Goal: Task Accomplishment & Management: Use online tool/utility

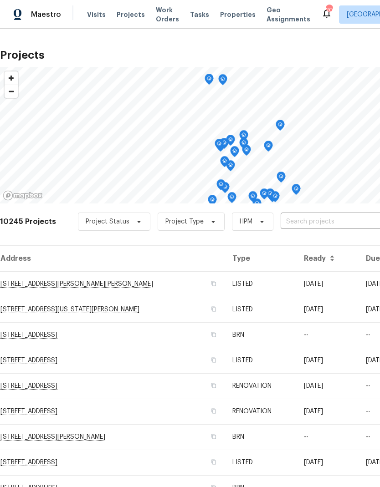
click at [296, 219] on input "text" at bounding box center [332, 222] width 104 height 14
type input "5670"
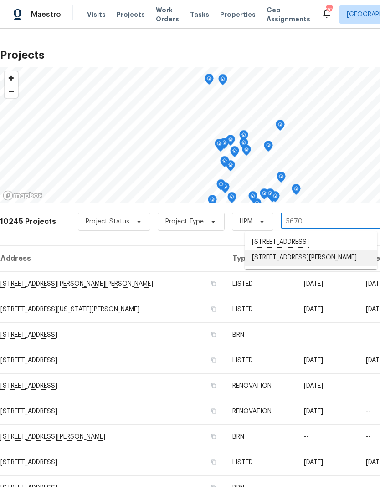
click at [305, 266] on li "[STREET_ADDRESS][PERSON_NAME]" at bounding box center [310, 257] width 132 height 15
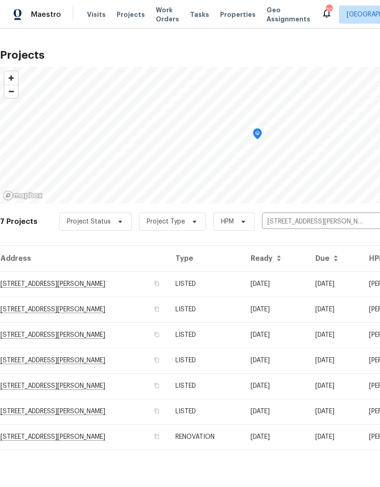
click at [223, 438] on td "RENOVATION" at bounding box center [205, 436] width 75 height 25
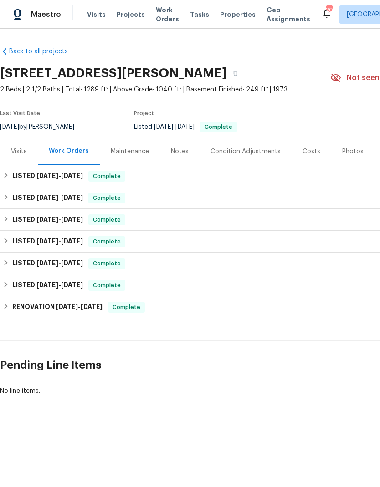
click at [181, 152] on div "Notes" at bounding box center [180, 151] width 18 height 9
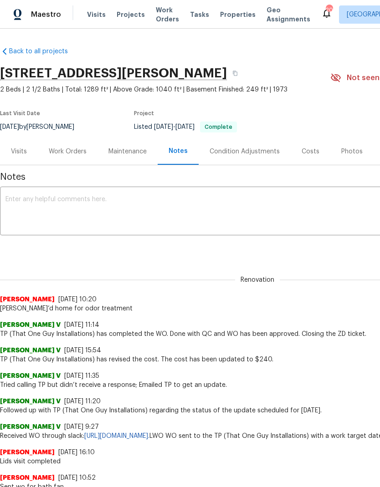
click at [203, 211] on textarea at bounding box center [256, 212] width 503 height 32
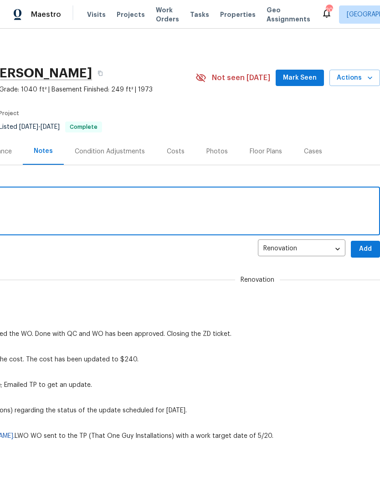
scroll to position [0, 135]
type textarea "Further odor treatment being done [DATE]"
click at [361, 248] on span "Add" at bounding box center [365, 248] width 15 height 11
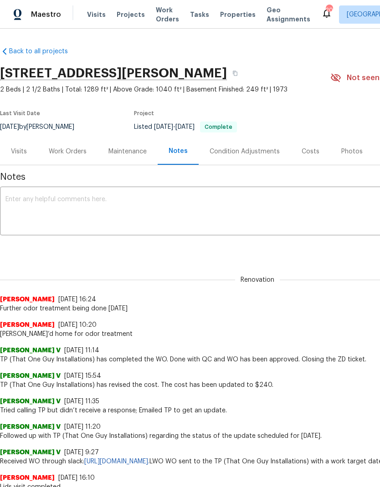
scroll to position [0, 0]
click at [70, 154] on div "Work Orders" at bounding box center [68, 151] width 38 height 9
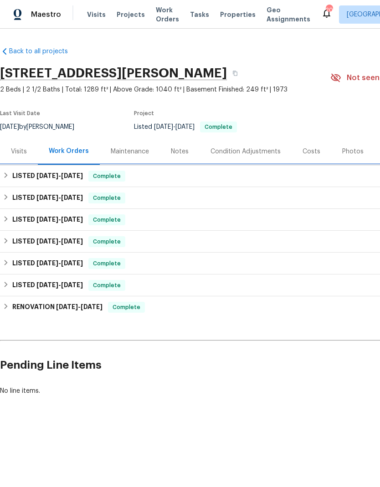
click at [14, 174] on h6 "LISTED [DATE] - [DATE]" at bounding box center [47, 176] width 71 height 11
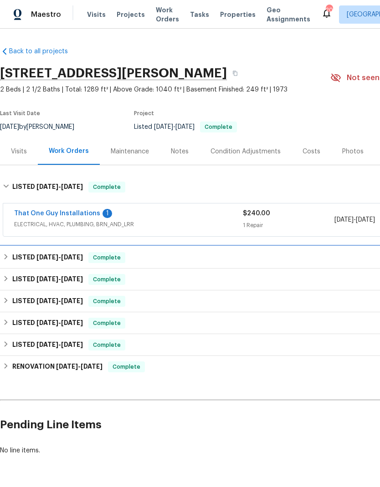
click at [13, 260] on h6 "LISTED [DATE] - [DATE]" at bounding box center [47, 257] width 71 height 11
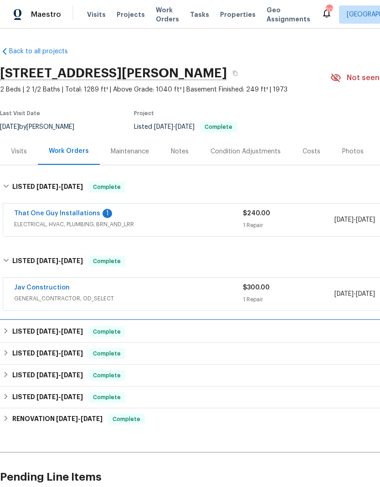
click at [13, 331] on h6 "LISTED [DATE] - [DATE]" at bounding box center [47, 331] width 71 height 11
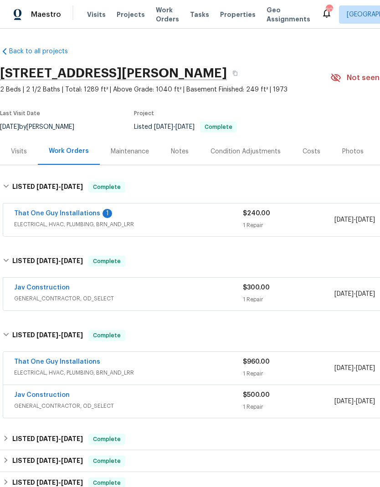
click at [184, 152] on div "Notes" at bounding box center [180, 151] width 18 height 9
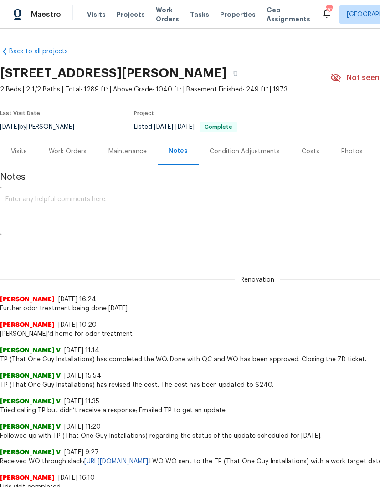
click at [67, 150] on div "Work Orders" at bounding box center [68, 151] width 38 height 9
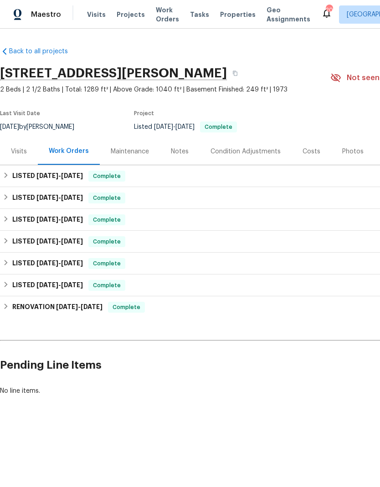
click at [90, 14] on span "Visits" at bounding box center [96, 14] width 19 height 9
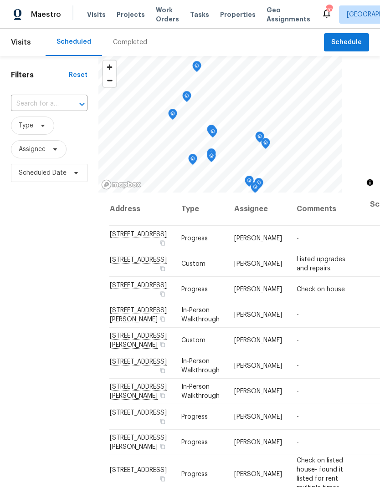
click at [159, 15] on span "Work Orders" at bounding box center [167, 14] width 23 height 18
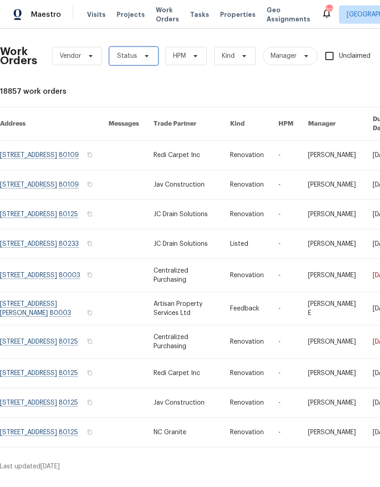
click at [134, 58] on span "Status" at bounding box center [127, 55] width 20 height 9
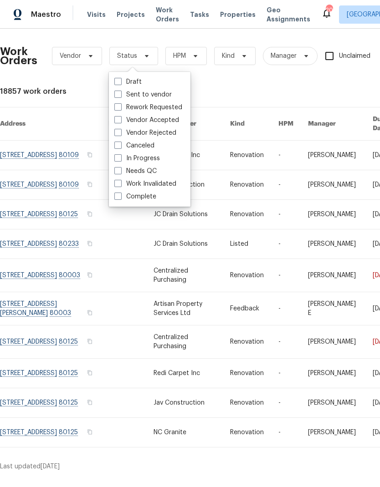
click at [118, 172] on span at bounding box center [117, 170] width 7 height 7
click at [118, 172] on input "Needs QC" at bounding box center [117, 170] width 6 height 6
checkbox input "true"
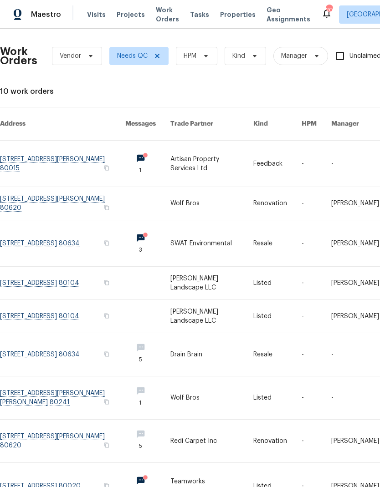
click at [117, 18] on span "Projects" at bounding box center [130, 14] width 28 height 9
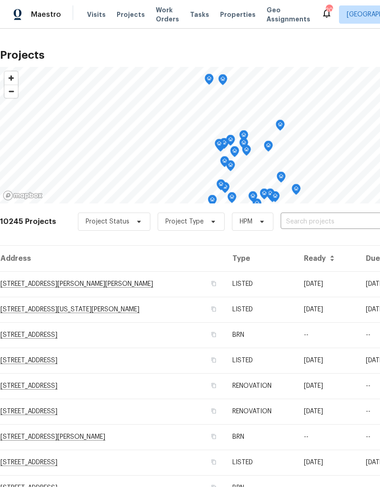
click at [307, 223] on input "text" at bounding box center [332, 222] width 104 height 14
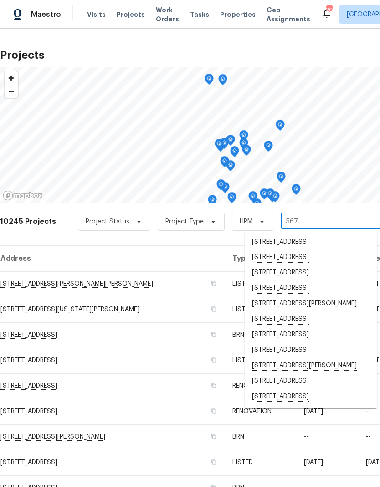
type input "5670"
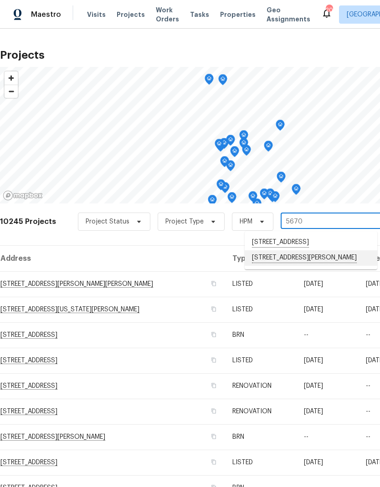
click at [303, 266] on li "[STREET_ADDRESS][PERSON_NAME]" at bounding box center [310, 257] width 132 height 15
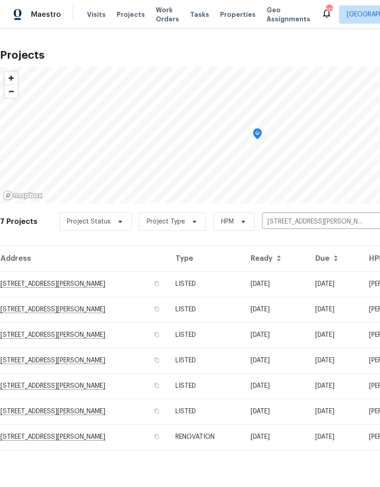
click at [231, 436] on td "RENOVATION" at bounding box center [205, 436] width 75 height 25
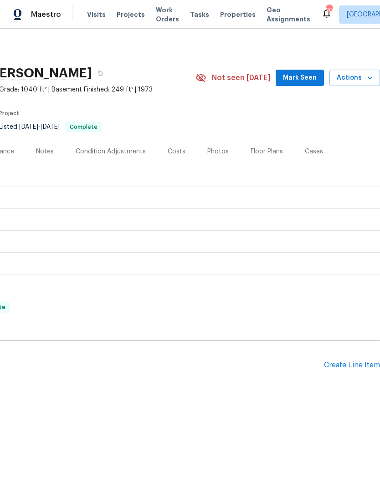
scroll to position [0, 135]
click at [351, 367] on div "Create Line Item" at bounding box center [352, 365] width 56 height 9
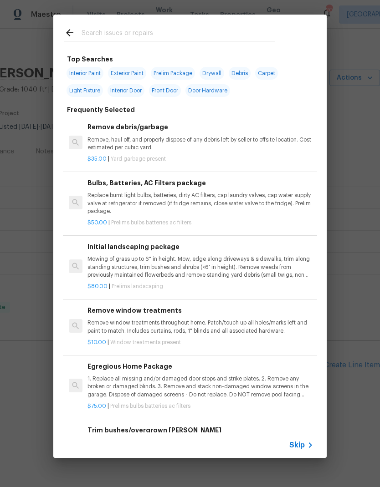
click at [300, 443] on span "Skip" at bounding box center [296, 444] width 15 height 9
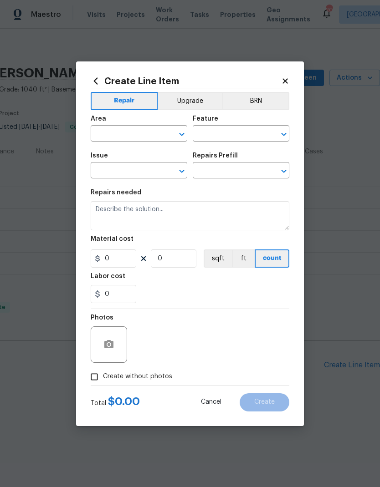
click at [108, 133] on input "text" at bounding box center [126, 134] width 71 height 14
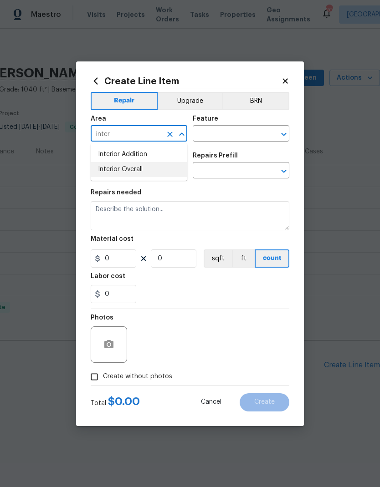
click at [135, 173] on li "Interior Overall" at bounding box center [139, 169] width 96 height 15
type input "Interior Overall"
click at [222, 135] on input "text" at bounding box center [227, 134] width 71 height 14
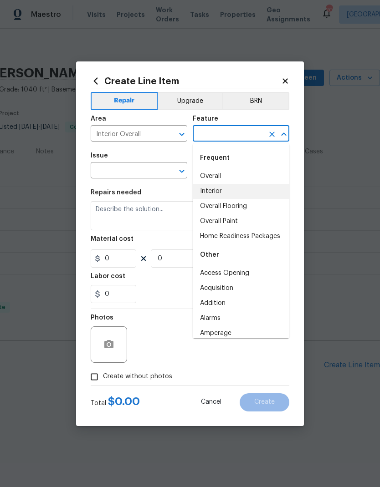
click at [219, 192] on li "Interior" at bounding box center [240, 191] width 96 height 15
type input "Interior"
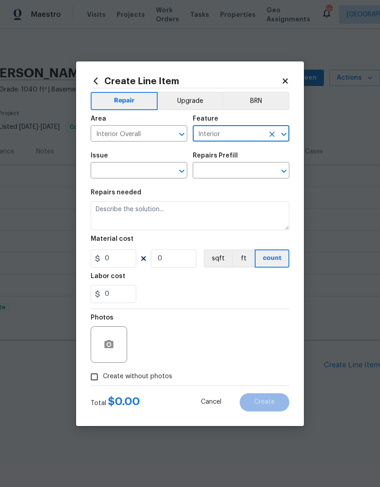
click at [139, 175] on input "text" at bounding box center [126, 171] width 71 height 14
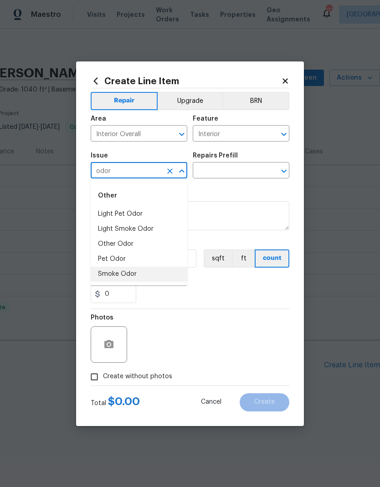
click at [128, 275] on li "Smoke Odor" at bounding box center [139, 274] width 96 height 15
type input "Smoke Odor"
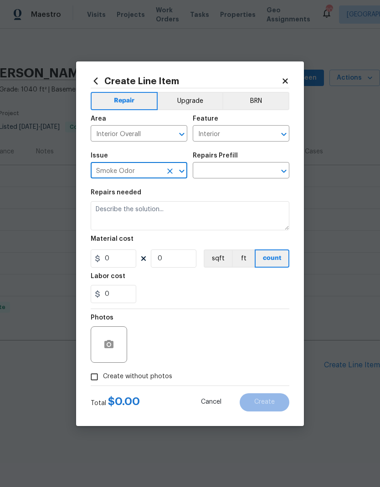
click at [224, 175] on input "text" at bounding box center [227, 171] width 71 height 14
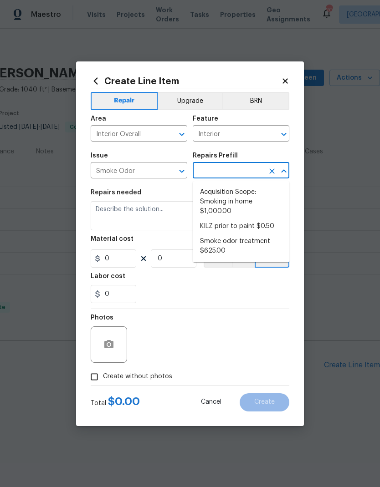
click at [174, 171] on button "Clear" at bounding box center [169, 171] width 13 height 13
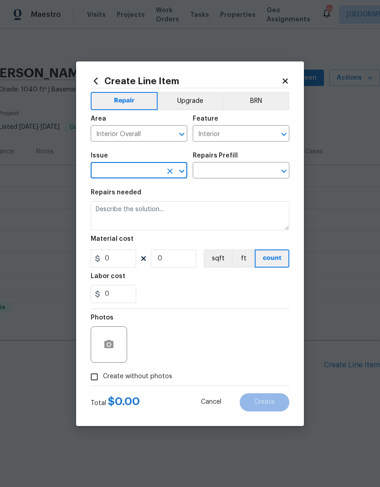
click at [150, 175] on input "text" at bounding box center [126, 171] width 71 height 14
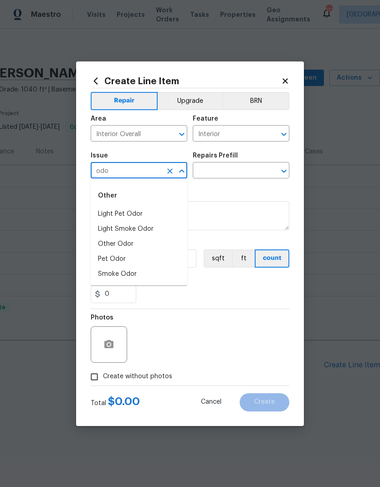
click at [125, 247] on li "Other Odor" at bounding box center [139, 244] width 96 height 15
type input "Other Odor"
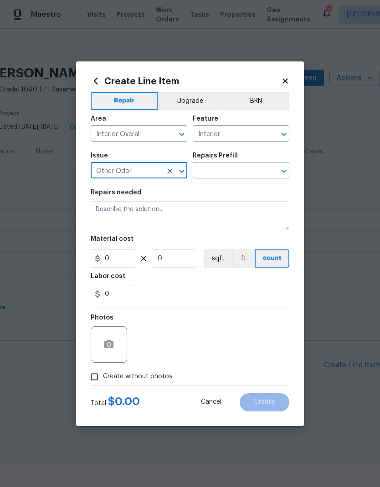
click at [238, 173] on input "text" at bounding box center [227, 171] width 71 height 14
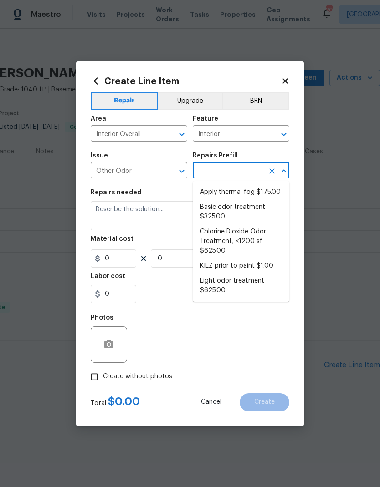
click at [167, 172] on icon "Clear" at bounding box center [169, 171] width 9 height 9
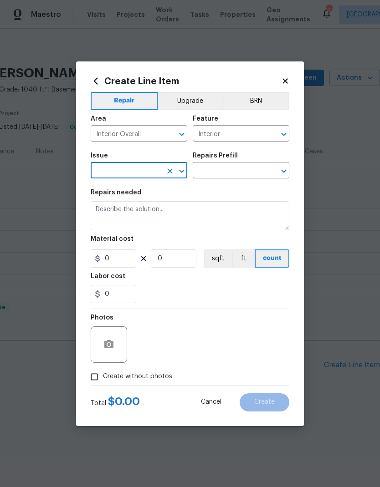
click at [144, 176] on input "text" at bounding box center [126, 171] width 71 height 14
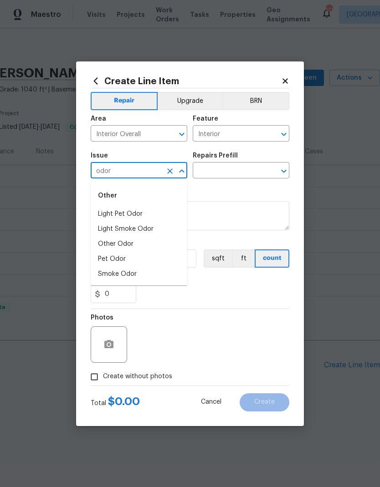
click at [106, 273] on li "Smoke Odor" at bounding box center [139, 274] width 96 height 15
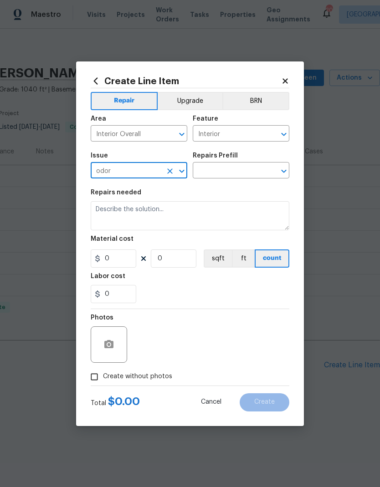
type input "Smoke Odor"
click at [244, 173] on input "text" at bounding box center [227, 171] width 71 height 14
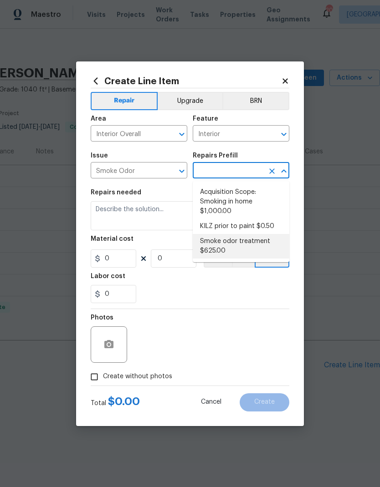
click at [243, 243] on li "Smoke odor treatment $625.00" at bounding box center [240, 246] width 96 height 25
type input "Smoke odor treatment $625.00"
type textarea "Complete a chlorine dioxide odor treatment for the home due to heavy odor. This…"
type input "1"
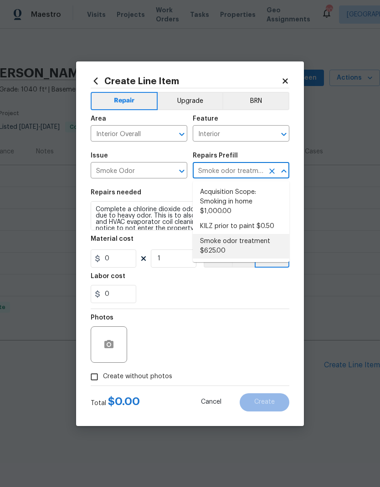
type input "625"
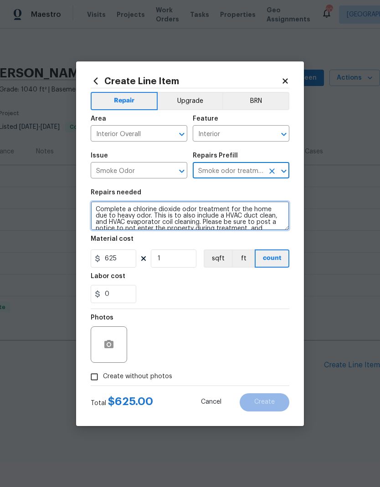
click at [230, 212] on textarea "Complete a chlorine dioxide odor treatment for the home due to heavy odor. This…" at bounding box center [190, 215] width 198 height 29
click at [233, 215] on textarea "Complete a chlorine dioxide odor treatment for the home due to heavy odor. This…" at bounding box center [190, 215] width 198 height 29
click at [233, 212] on textarea "Complete a chlorine dioxide odor treatment for the home due to heavy odor. This…" at bounding box center [190, 215] width 198 height 29
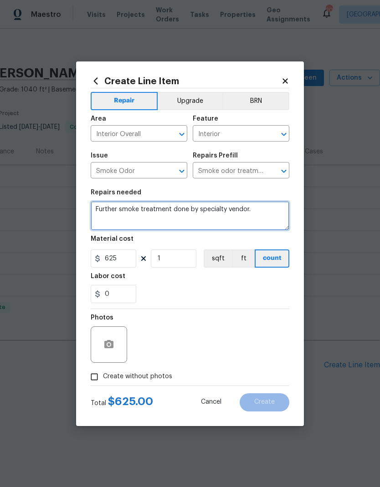
type textarea "Further smoke treatment done by specialty vendor."
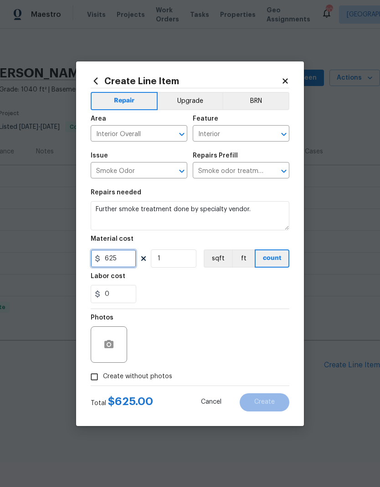
click at [118, 258] on input "625" at bounding box center [114, 258] width 46 height 18
type input "500"
click at [238, 288] on div "0" at bounding box center [190, 294] width 198 height 18
click at [91, 379] on input "Create without photos" at bounding box center [94, 376] width 17 height 17
checkbox input "true"
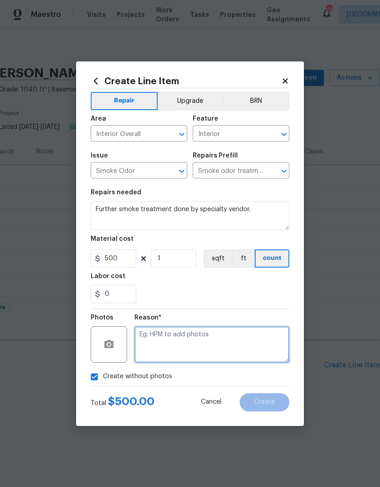
click at [233, 343] on textarea at bounding box center [211, 344] width 155 height 36
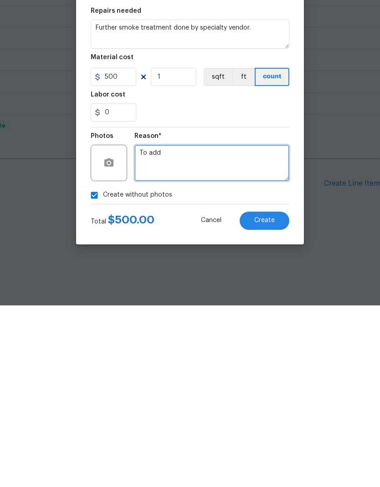
type textarea "To add"
click at [273, 399] on span "Create" at bounding box center [264, 402] width 20 height 7
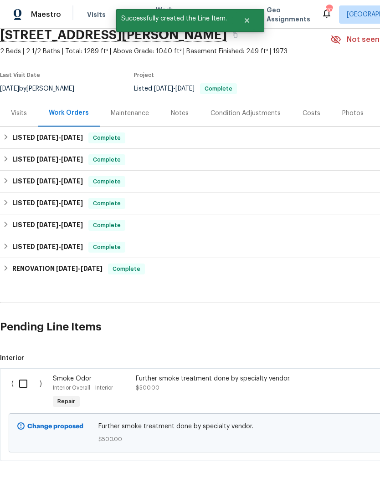
scroll to position [38, 0]
click at [21, 384] on input "checkbox" at bounding box center [27, 384] width 26 height 19
checkbox input "true"
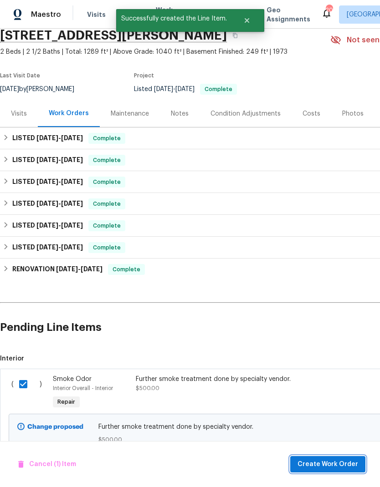
click at [334, 463] on span "Create Work Order" at bounding box center [327, 464] width 61 height 11
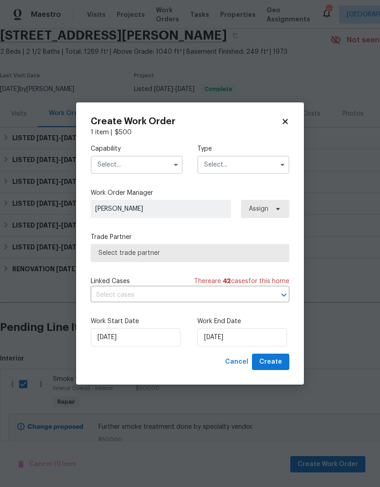
click at [157, 167] on input "text" at bounding box center [137, 165] width 92 height 18
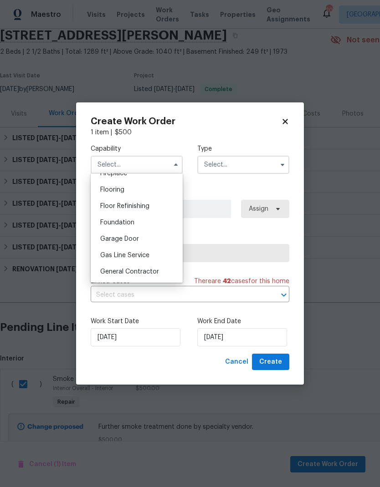
scroll to position [356, 0]
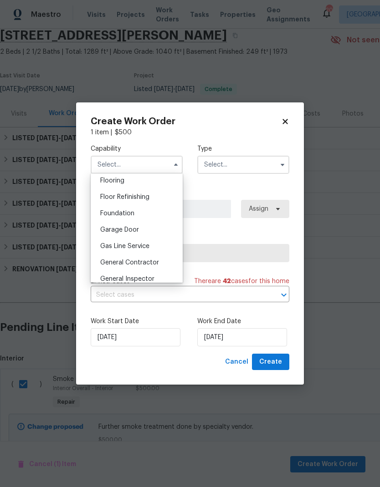
click at [145, 260] on span "General Contractor" at bounding box center [129, 262] width 59 height 6
type input "General Contractor"
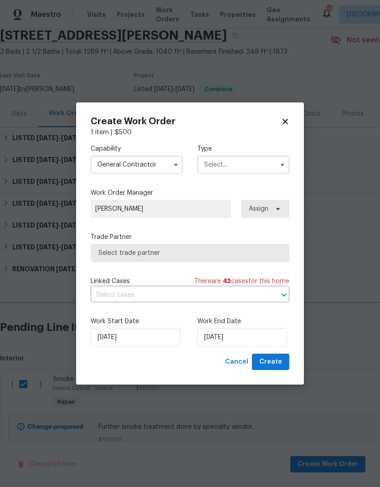
click at [241, 166] on input "text" at bounding box center [243, 165] width 92 height 18
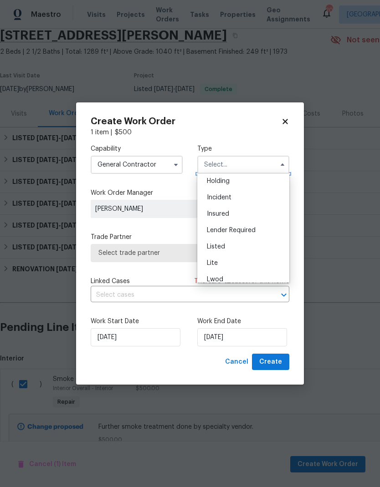
scroll to position [35, 0]
click at [231, 248] on div "Listed" at bounding box center [242, 247] width 87 height 16
type input "Listed"
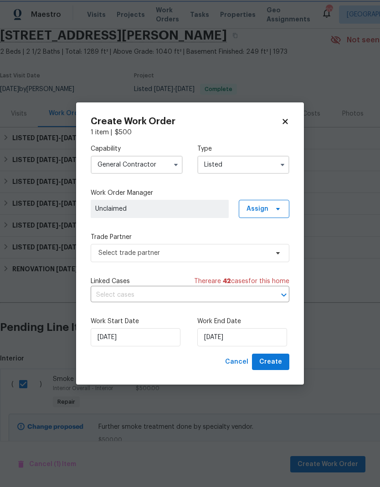
scroll to position [0, 0]
click at [265, 213] on span "Assign" at bounding box center [257, 208] width 22 height 9
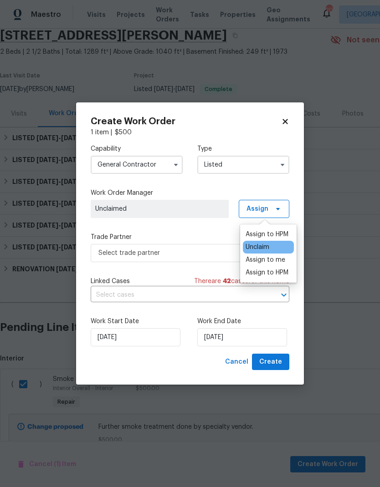
click at [272, 273] on div "Assign to HPM" at bounding box center [266, 272] width 43 height 9
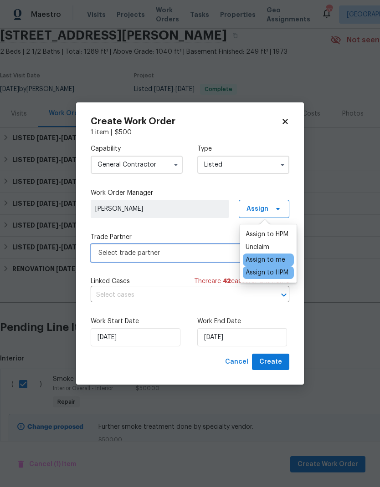
click at [219, 254] on span "Select trade partner" at bounding box center [183, 252] width 170 height 9
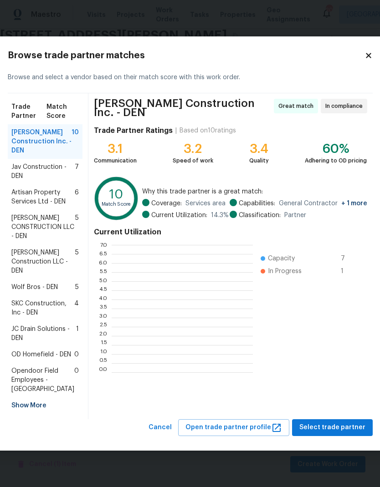
scroll to position [127, 141]
click at [43, 162] on span "Jav Construction - DEN" at bounding box center [42, 171] width 63 height 18
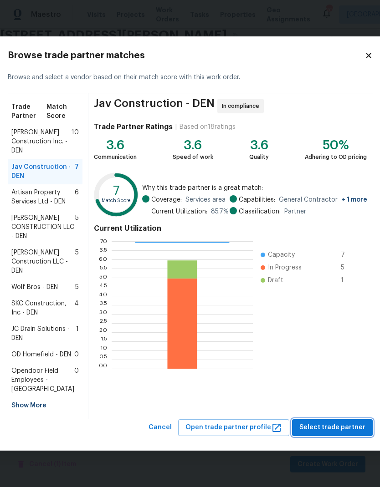
click at [316, 433] on span "Select trade partner" at bounding box center [332, 427] width 66 height 11
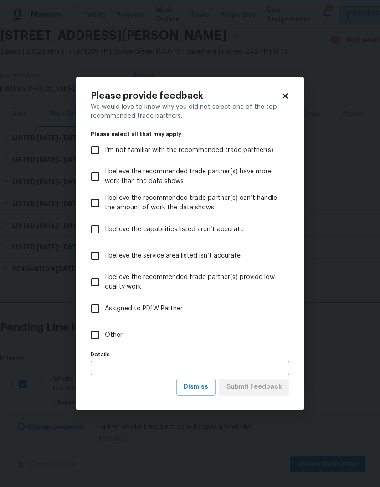
click at [92, 330] on input "Other" at bounding box center [95, 334] width 19 height 19
checkbox input "true"
click at [111, 368] on input "text" at bounding box center [190, 368] width 198 height 14
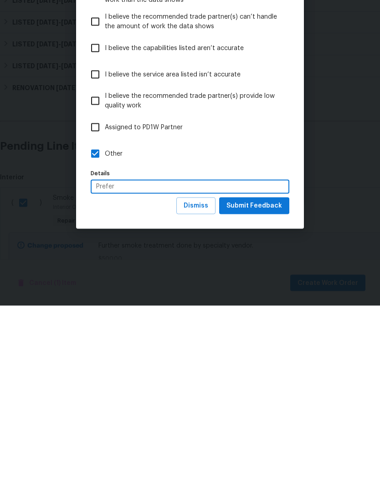
type input "Prefer"
click at [263, 381] on span "Submit Feedback" at bounding box center [254, 386] width 56 height 11
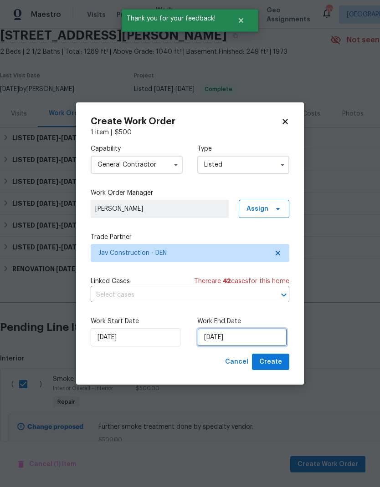
click at [264, 336] on input "[DATE]" at bounding box center [242, 337] width 90 height 18
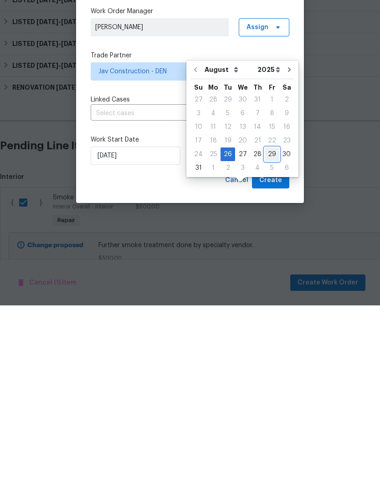
click at [270, 329] on div "29" at bounding box center [271, 335] width 15 height 13
type input "[DATE]"
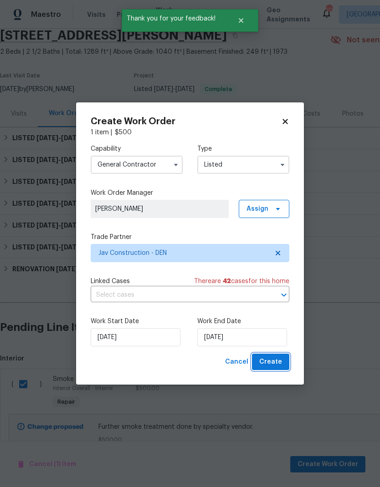
click at [270, 360] on span "Create" at bounding box center [270, 361] width 23 height 11
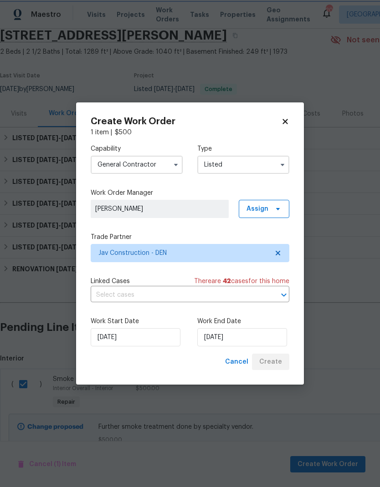
checkbox input "false"
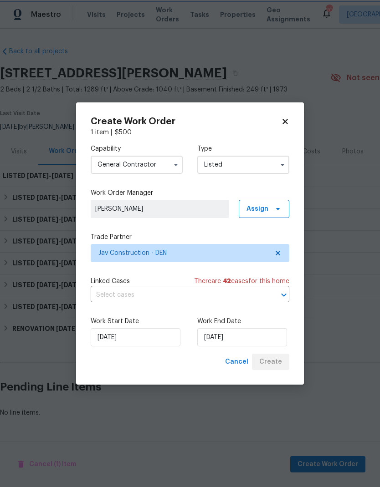
scroll to position [0, 0]
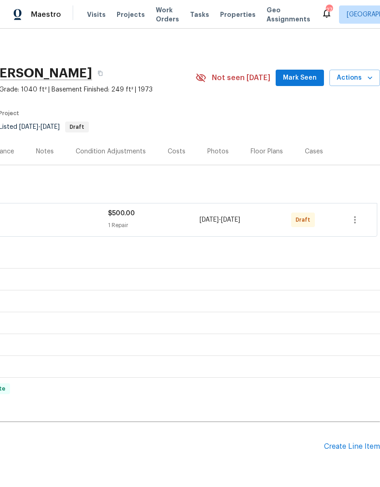
scroll to position [0, 135]
click at [355, 218] on icon "button" at bounding box center [354, 219] width 11 height 11
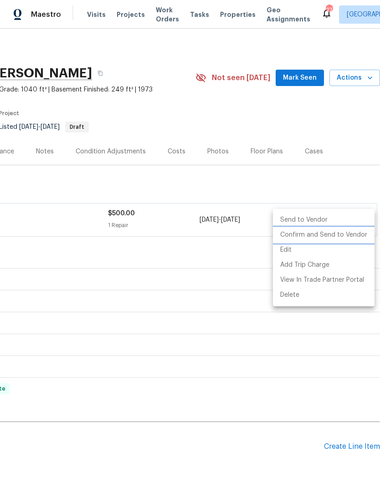
click at [328, 235] on li "Confirm and Send to Vendor" at bounding box center [323, 235] width 101 height 15
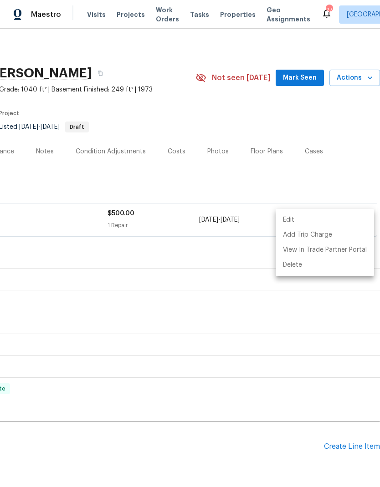
click at [278, 312] on div at bounding box center [190, 243] width 380 height 487
